Goal: Transaction & Acquisition: Purchase product/service

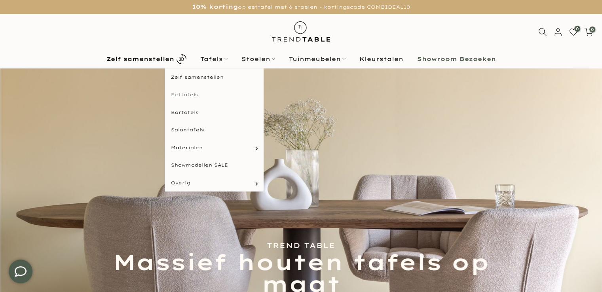
click at [191, 93] on link "Eettafels" at bounding box center [214, 95] width 99 height 18
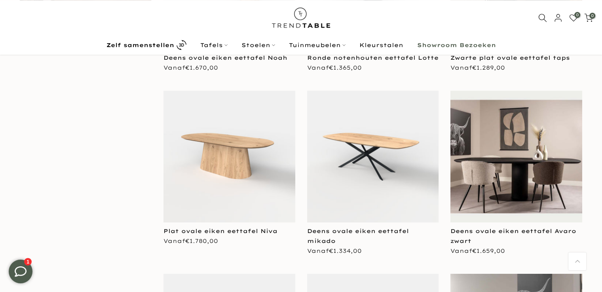
scroll to position [627, 0]
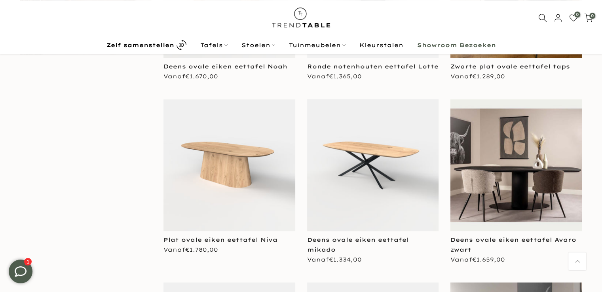
click at [236, 155] on img at bounding box center [229, 165] width 132 height 132
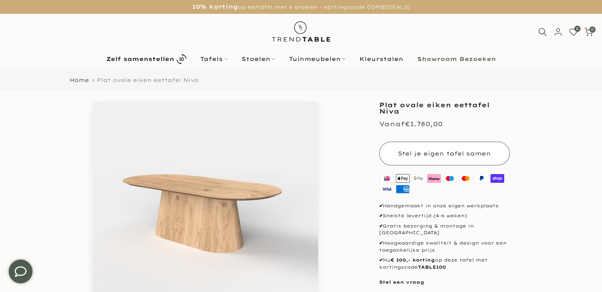
click at [445, 149] on button "Stel je eigen tafel samen" at bounding box center [444, 154] width 131 height 24
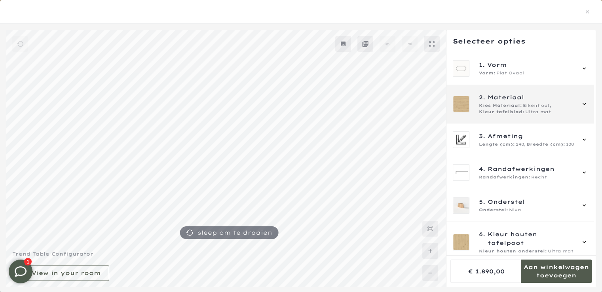
click at [584, 104] on icon at bounding box center [584, 104] width 6 height 6
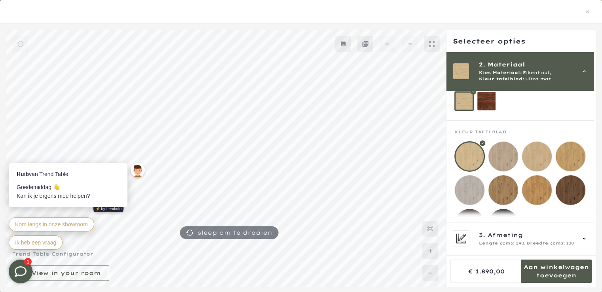
scroll to position [52, 0]
click at [502, 186] on mmq-loader at bounding box center [503, 190] width 30 height 30
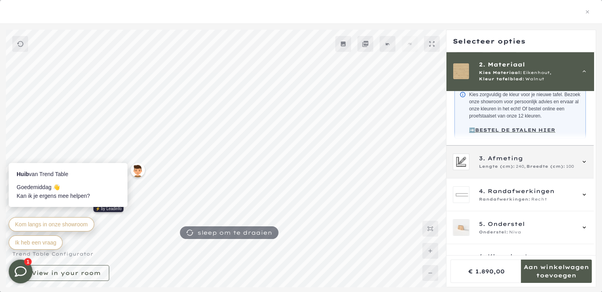
scroll to position [71, 0]
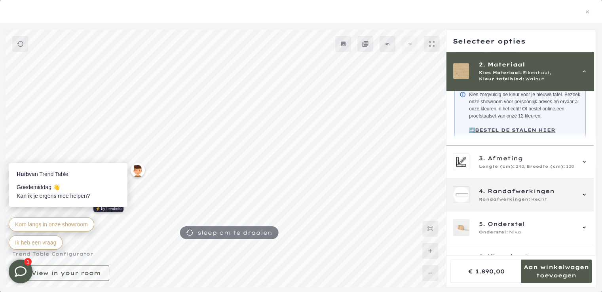
click at [532, 195] on span "Randafwerkingen" at bounding box center [520, 191] width 67 height 9
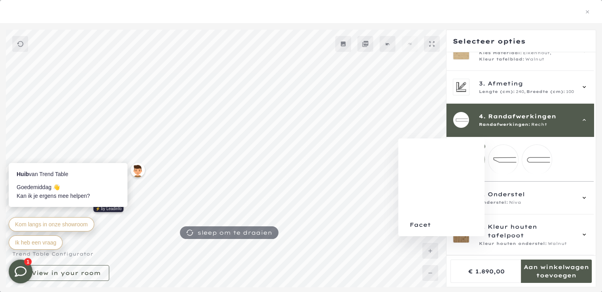
scroll to position [72, 0]
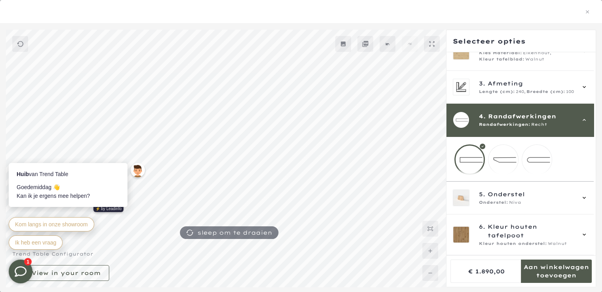
click at [501, 155] on mmq-loader at bounding box center [503, 160] width 30 height 30
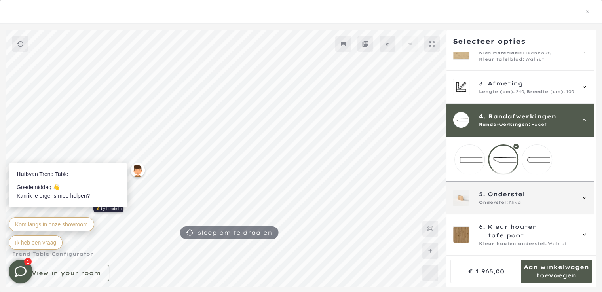
click at [582, 197] on icon at bounding box center [583, 198] width 3 height 2
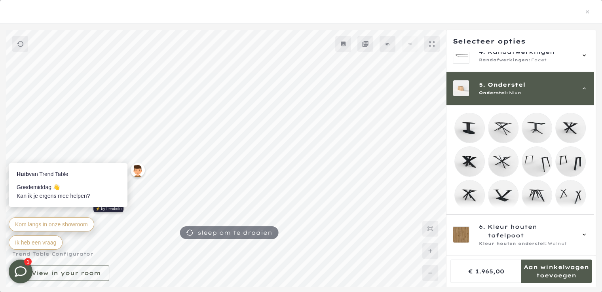
scroll to position [72, 0]
click at [567, 127] on mmq-loader at bounding box center [570, 128] width 30 height 30
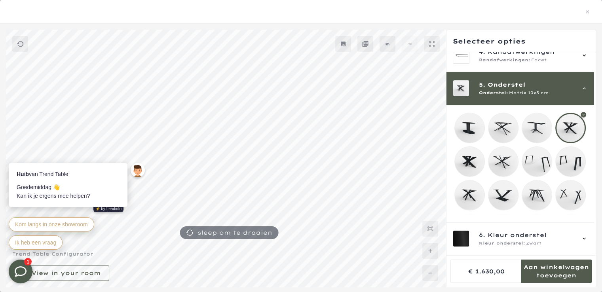
scroll to position [71, 0]
click at [466, 157] on mmq-loader at bounding box center [470, 162] width 30 height 30
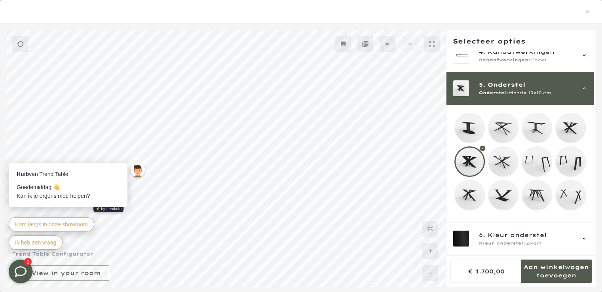
scroll to position [72, 0]
click at [576, 127] on mmq-loader at bounding box center [570, 128] width 30 height 30
click at [469, 195] on mmq-loader at bounding box center [470, 195] width 30 height 30
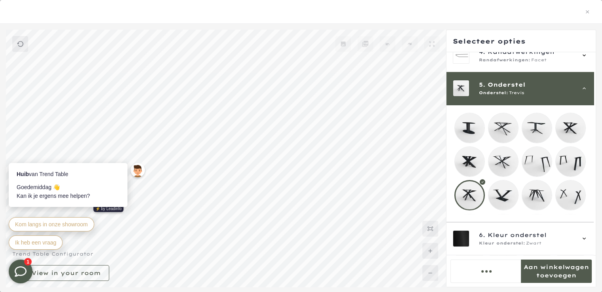
scroll to position [71, 0]
click at [574, 121] on mmq-loader at bounding box center [570, 128] width 30 height 30
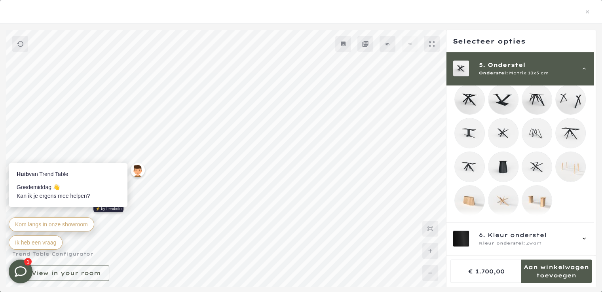
scroll to position [906, 0]
drag, startPoint x: 601, startPoint y: 230, endPoint x: 589, endPoint y: 84, distance: 146.9
click at [592, 97] on div at bounding box center [301, 159] width 602 height 258
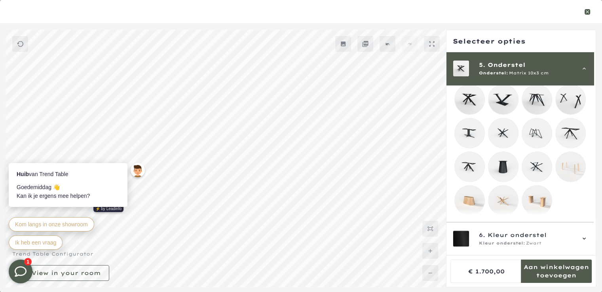
click at [586, 13] on icon "button" at bounding box center [587, 11] width 3 height 3
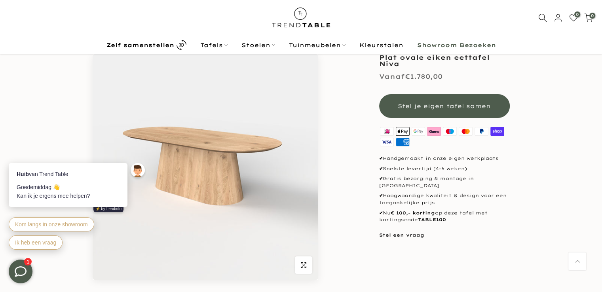
scroll to position [17, 0]
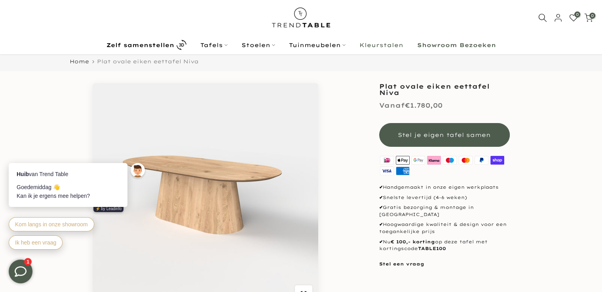
click at [374, 45] on link "Kleurstalen" at bounding box center [381, 44] width 58 height 9
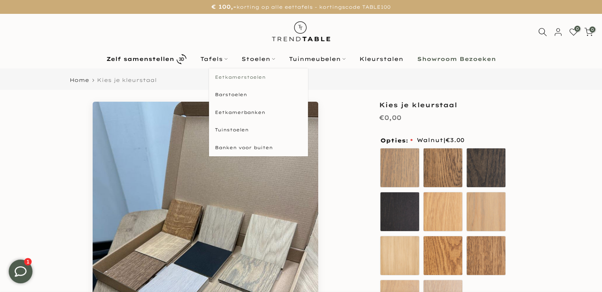
click at [242, 76] on link "Eetkamerstoelen" at bounding box center [258, 77] width 99 height 18
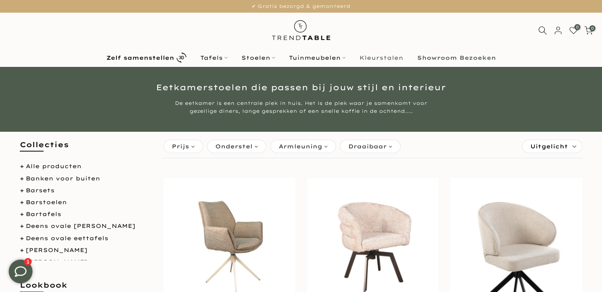
click at [378, 56] on link "Kleurstalen" at bounding box center [381, 57] width 58 height 9
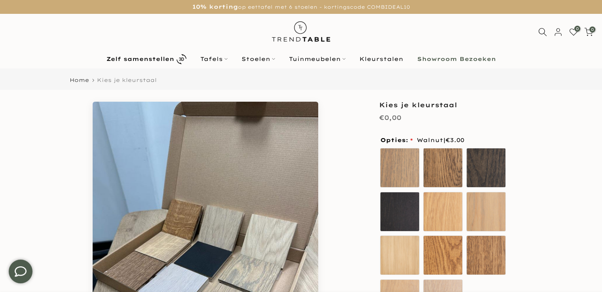
click at [456, 58] on b "Showroom Bezoeken" at bounding box center [456, 59] width 79 height 6
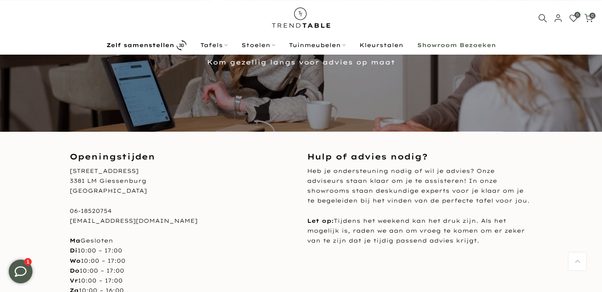
scroll to position [133, 0]
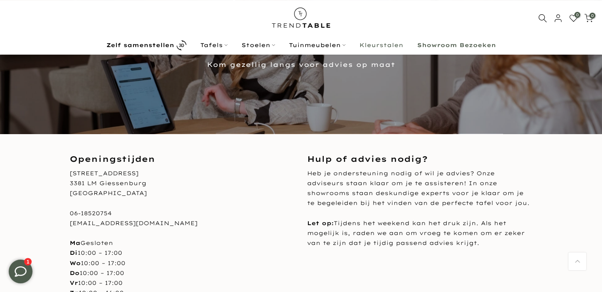
click at [386, 45] on link "Kleurstalen" at bounding box center [381, 44] width 58 height 9
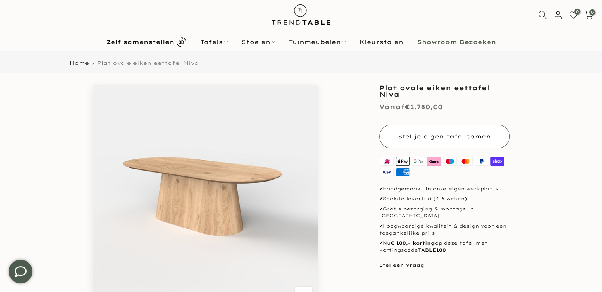
click at [449, 136] on span "Stel je eigen tafel samen" at bounding box center [444, 136] width 93 height 7
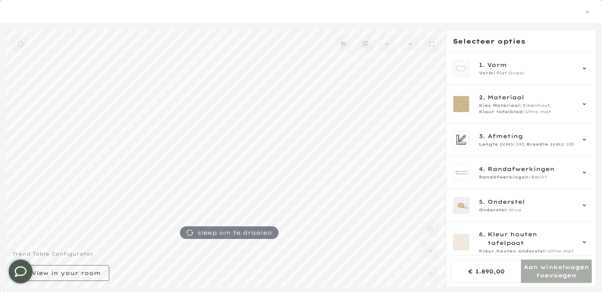
scroll to position [16, 0]
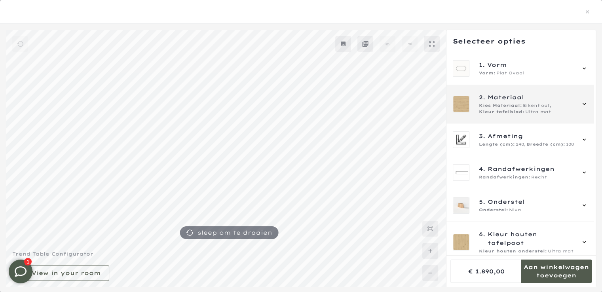
click at [532, 108] on span "Eikenhout," at bounding box center [537, 105] width 28 height 6
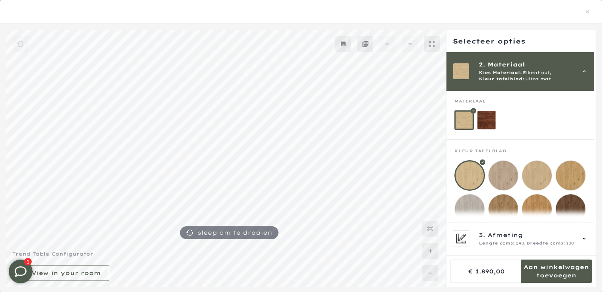
scroll to position [52, 0]
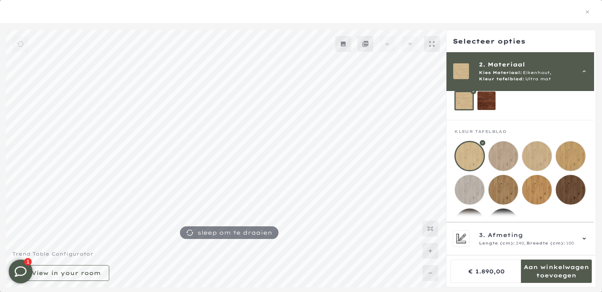
click at [504, 182] on mmq-loader at bounding box center [503, 190] width 30 height 30
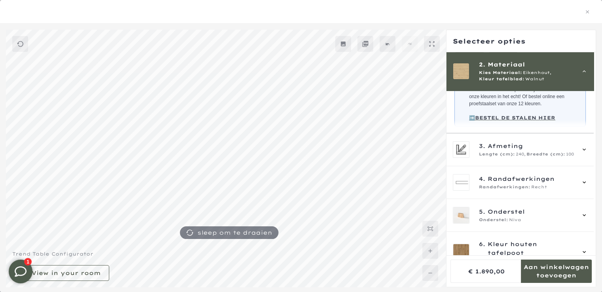
scroll to position [230, 0]
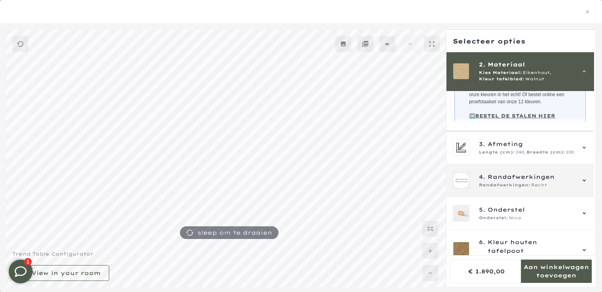
click at [523, 188] on span "Randafwerkingen:" at bounding box center [504, 185] width 51 height 6
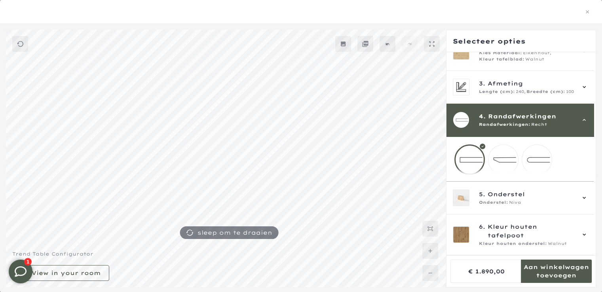
scroll to position [183, 0]
click at [503, 158] on mmq-loader at bounding box center [503, 160] width 30 height 30
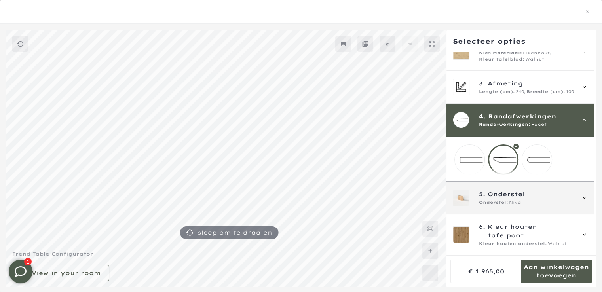
scroll to position [184, 0]
click at [516, 198] on span "Onderstel" at bounding box center [505, 194] width 37 height 9
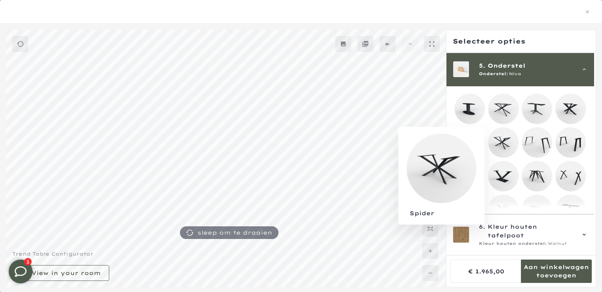
scroll to position [183, 0]
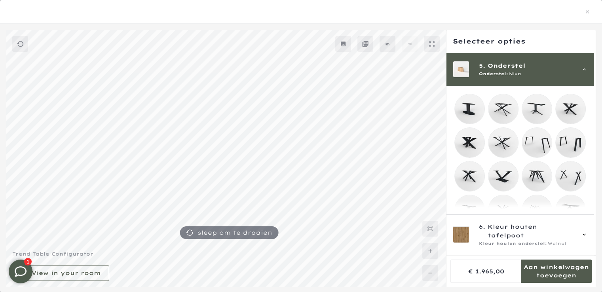
click at [503, 143] on mmq-loader at bounding box center [503, 143] width 30 height 30
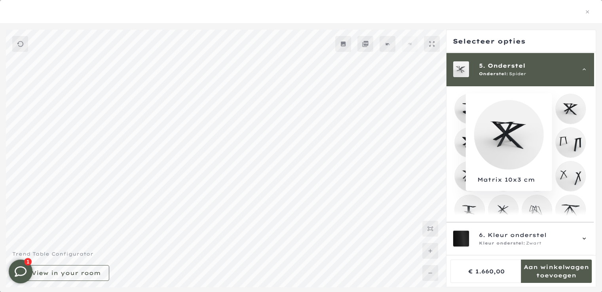
scroll to position [183, 0]
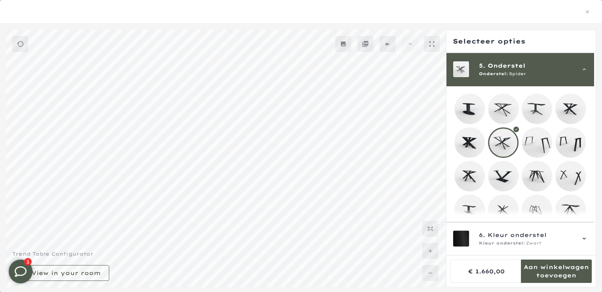
click at [570, 109] on mmq-loader at bounding box center [570, 109] width 30 height 30
